Goal: Use online tool/utility

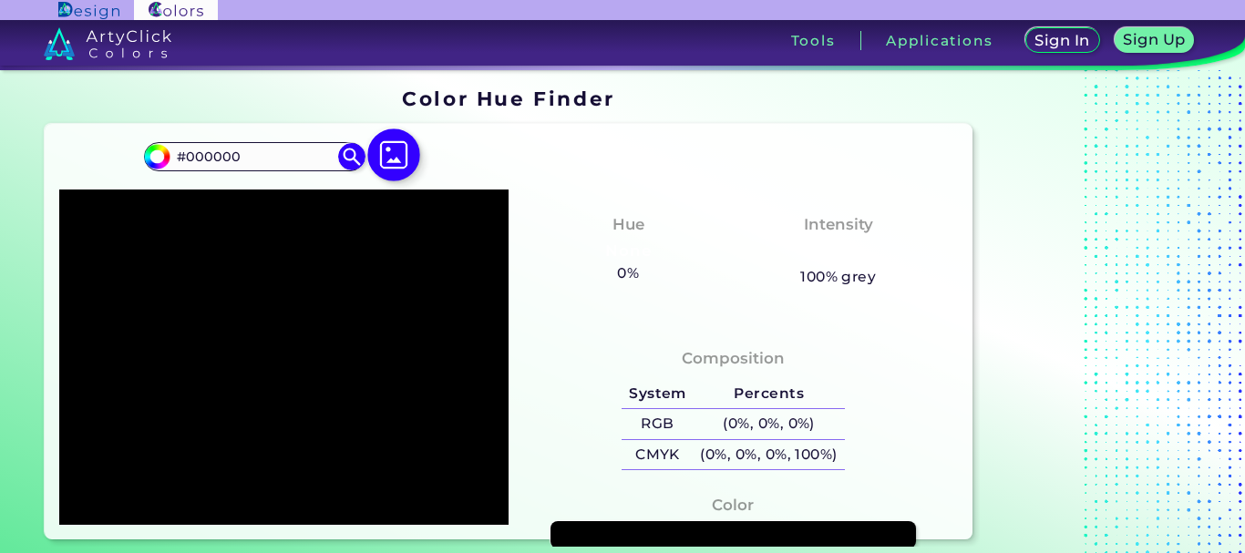
click at [395, 156] on img at bounding box center [394, 155] width 53 height 53
click at [0, 0] on input "file" at bounding box center [0, 0] width 0 height 0
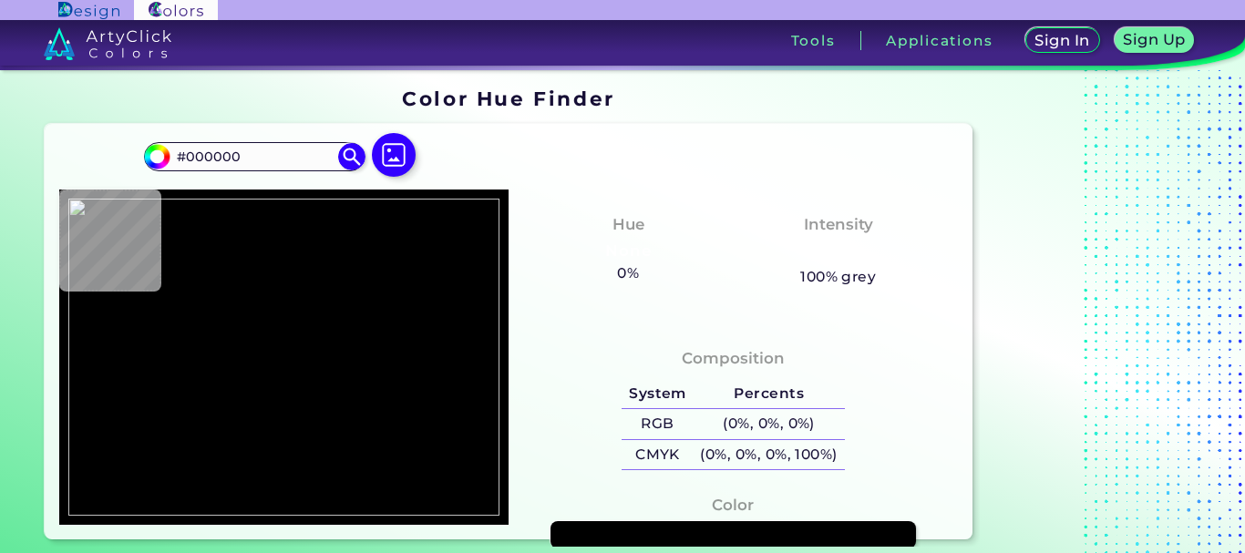
type input "#493d3e"
type input "#493D3E"
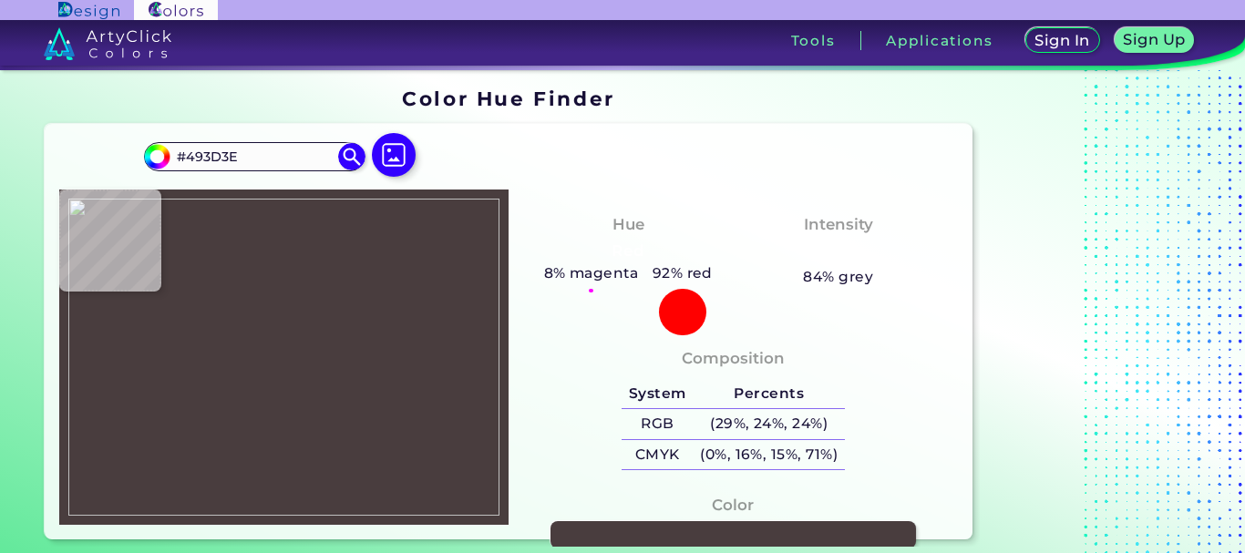
type input "#000000"
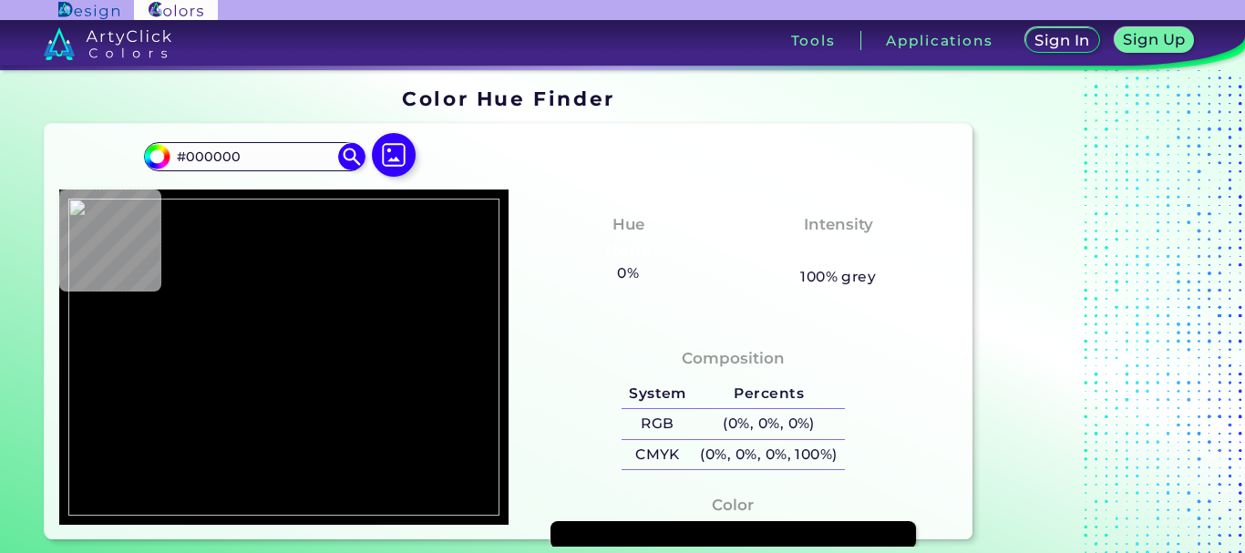
type input "#493d3e"
type input "#493D3E"
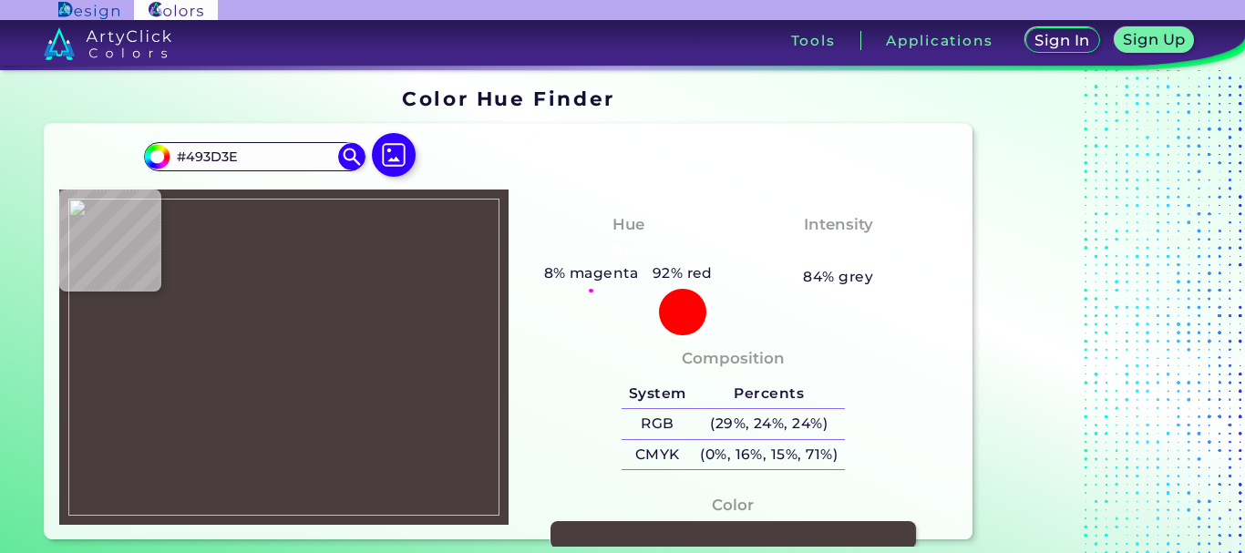
type input "#000000"
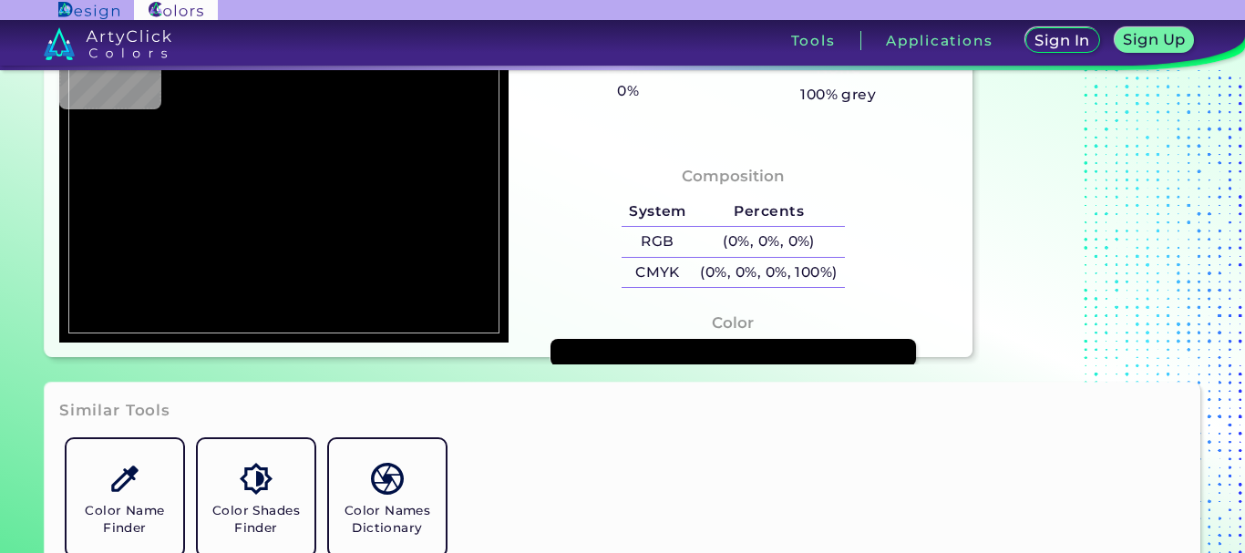
scroll to position [456, 0]
